Goal: Check status: Check status

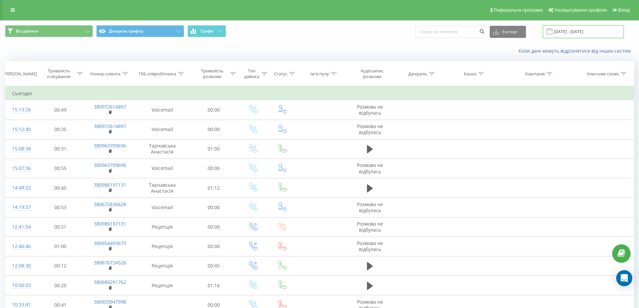
click at [566, 32] on input "[DATE] - [DATE]" at bounding box center [583, 31] width 81 height 13
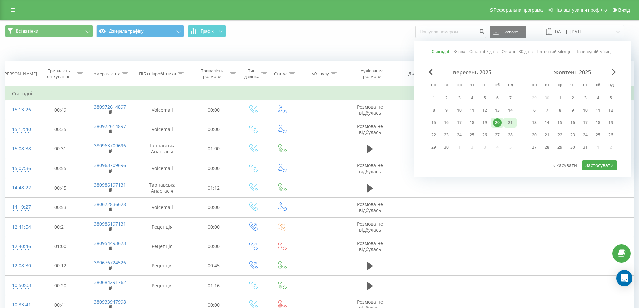
click at [509, 122] on div "21" at bounding box center [510, 122] width 9 height 9
click at [610, 164] on button "Застосувати" at bounding box center [600, 165] width 36 height 10
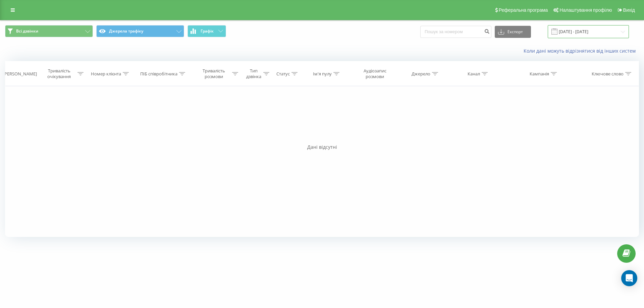
click at [573, 32] on input "[DATE] - [DATE]" at bounding box center [588, 31] width 81 height 13
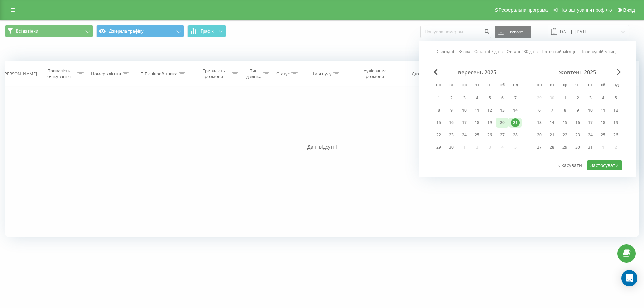
drag, startPoint x: 504, startPoint y: 123, endPoint x: 555, endPoint y: 150, distance: 57.6
click at [504, 124] on div "20" at bounding box center [502, 122] width 9 height 9
click at [612, 164] on button "Застосувати" at bounding box center [605, 165] width 36 height 10
type input "[DATE] - [DATE]"
